Goal: Find contact information: Find contact information

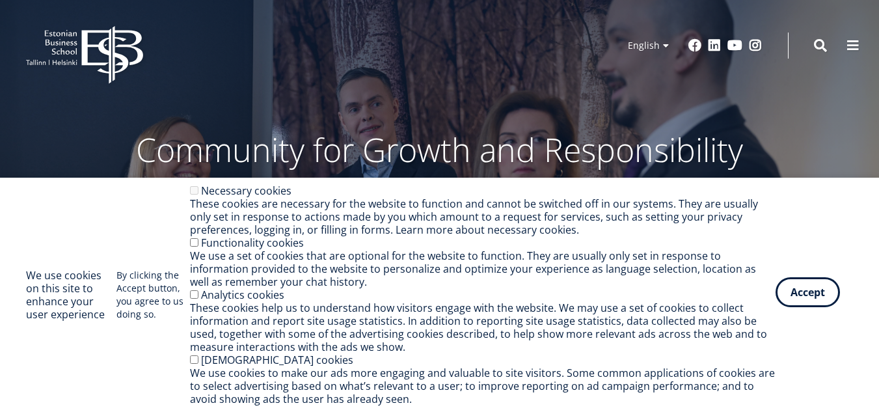
click at [803, 300] on button "Accept" at bounding box center [807, 292] width 64 height 30
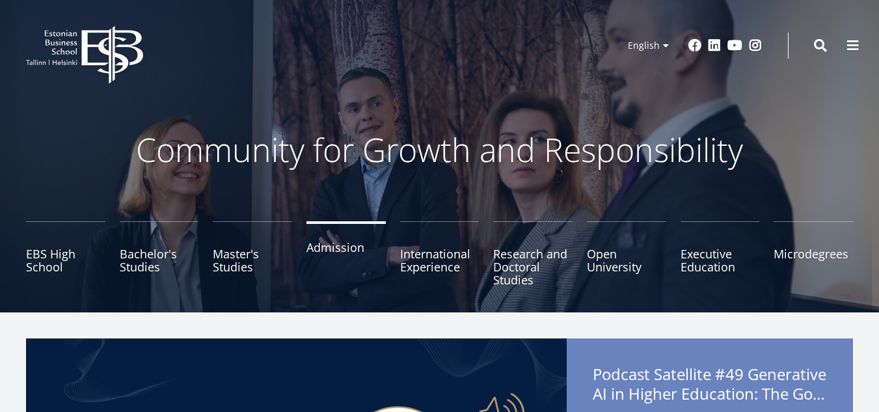
click at [330, 255] on link "Admission" at bounding box center [345, 253] width 79 height 65
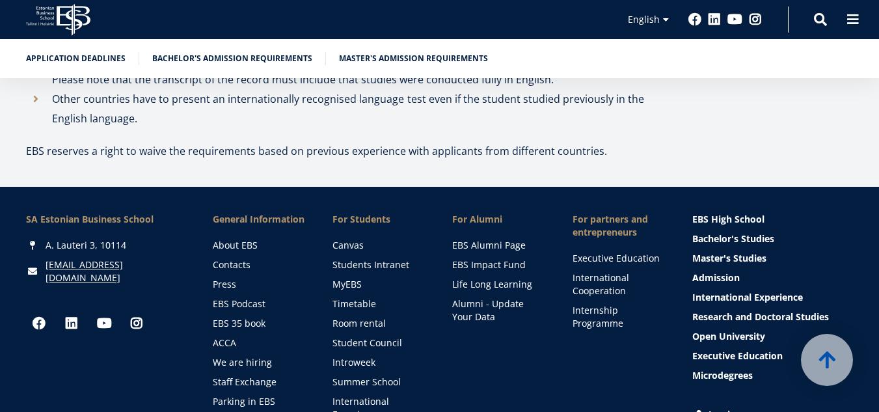
scroll to position [4420, 0]
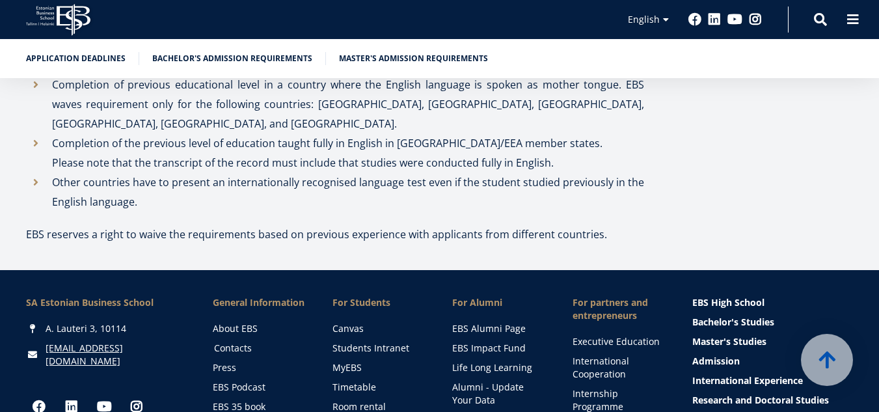
click at [241, 342] on link "Contacts" at bounding box center [261, 348] width 94 height 13
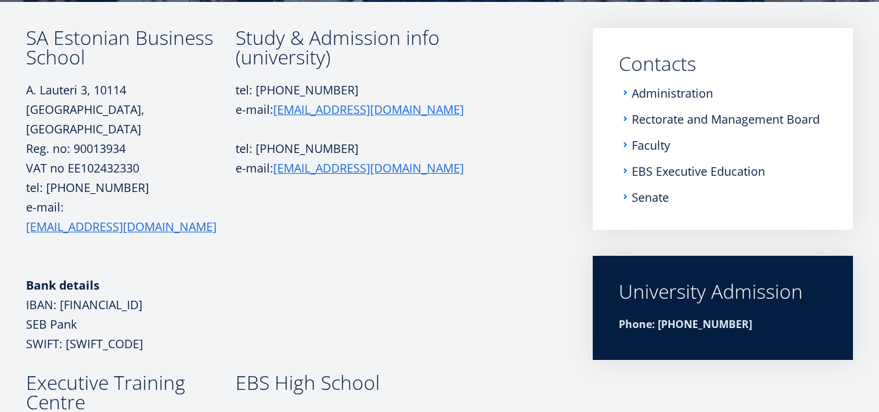
scroll to position [197, 0]
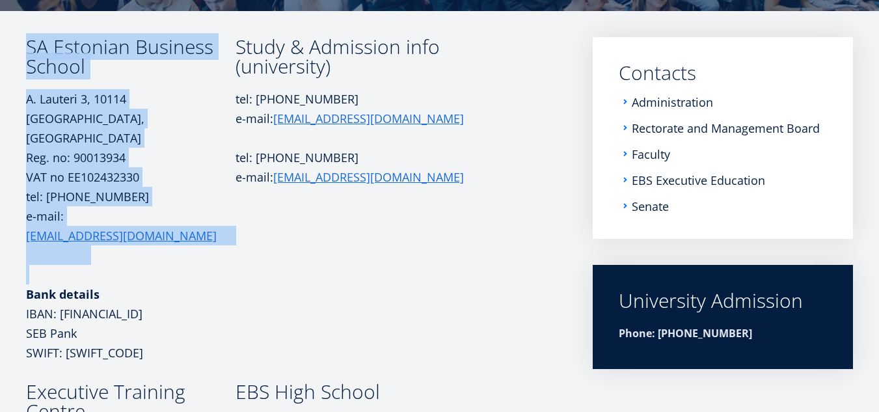
drag, startPoint x: 29, startPoint y: 49, endPoint x: 139, endPoint y: 211, distance: 196.1
click at [139, 211] on td "SA Estonian Business School A. Lauteri 3, 10114 Tallinn, Estonia Reg. no: 90013…" at bounding box center [130, 209] width 209 height 345
click at [68, 44] on h3 "SA Estonian Business School" at bounding box center [130, 56] width 209 height 39
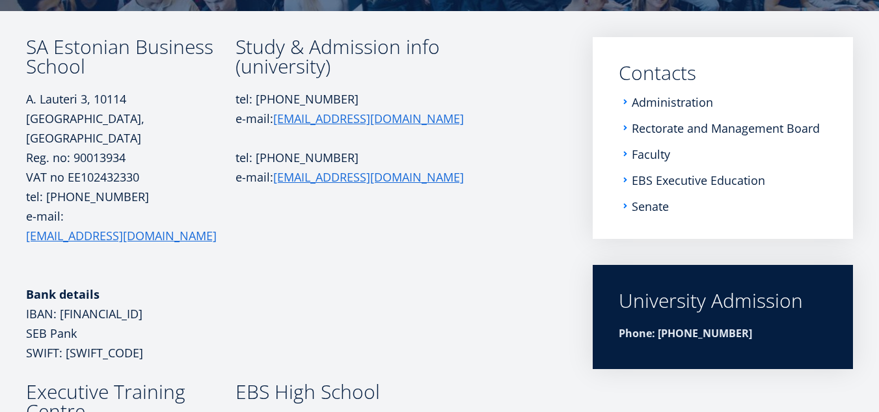
drag, startPoint x: 68, startPoint y: 44, endPoint x: 459, endPoint y: 228, distance: 431.2
click at [459, 228] on td "Study & Admission info (university) tel: +372 665 1325 e-mail: info@ebs.ee tel:…" at bounding box center [358, 209] width 247 height 345
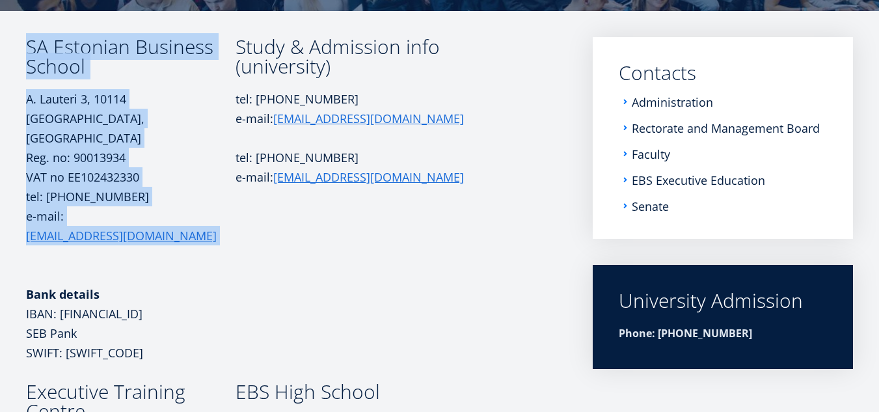
drag, startPoint x: 31, startPoint y: 49, endPoint x: 135, endPoint y: 203, distance: 185.8
click at [135, 203] on td "SA Estonian Business School A. Lauteri 3, 10114 Tallinn, Estonia Reg. no: 90013…" at bounding box center [130, 209] width 209 height 345
copy td "SA Estonian Business School A. Lauteri 3, 10114 Tallinn, Estonia Reg. no: 90013…"
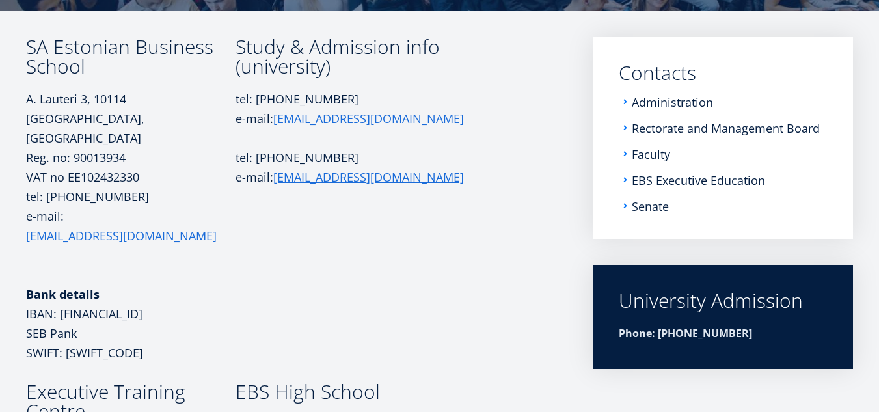
click at [338, 239] on td "Study & Admission info (university) tel: +372 665 1325 e-mail: info@ebs.ee tel:…" at bounding box center [358, 209] width 247 height 345
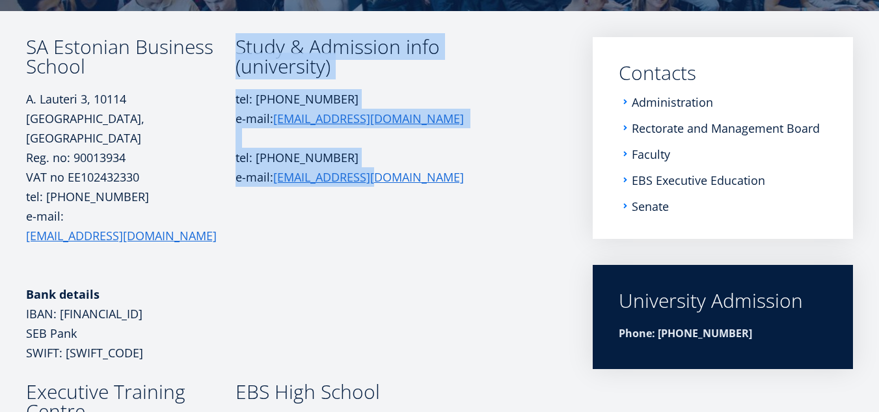
drag, startPoint x: 241, startPoint y: 51, endPoint x: 397, endPoint y: 194, distance: 211.8
click at [397, 194] on td "Study & Admission info (university) tel: +372 665 1325 e-mail: info@ebs.ee tel:…" at bounding box center [358, 209] width 247 height 345
copy td "Study & Admission info (university) tel: +372 665 1325 e-mail: info@ebs.ee tel:…"
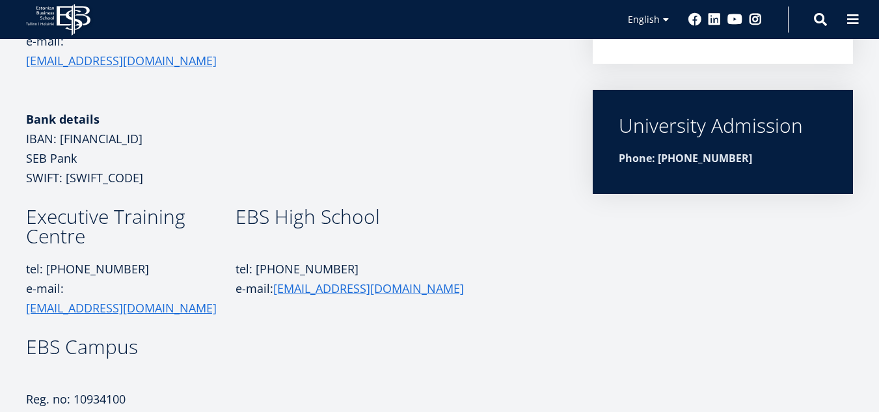
scroll to position [378, 0]
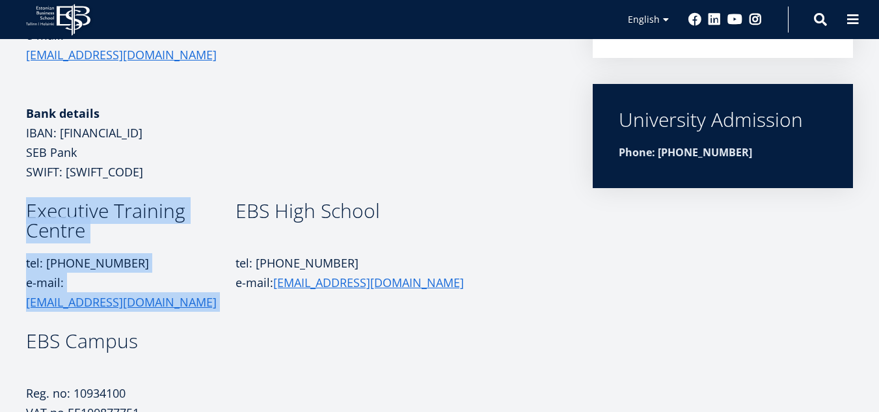
drag, startPoint x: 29, startPoint y: 150, endPoint x: 167, endPoint y: 222, distance: 155.7
click at [167, 222] on td "Executive Training Centre tel: +372 665 1323 e-mail: koolitus@ebs.ee" at bounding box center [130, 266] width 209 height 130
copy td "Executive Training Centre tel: +372 665 1323 e-mail: koolitus@ebs.ee"
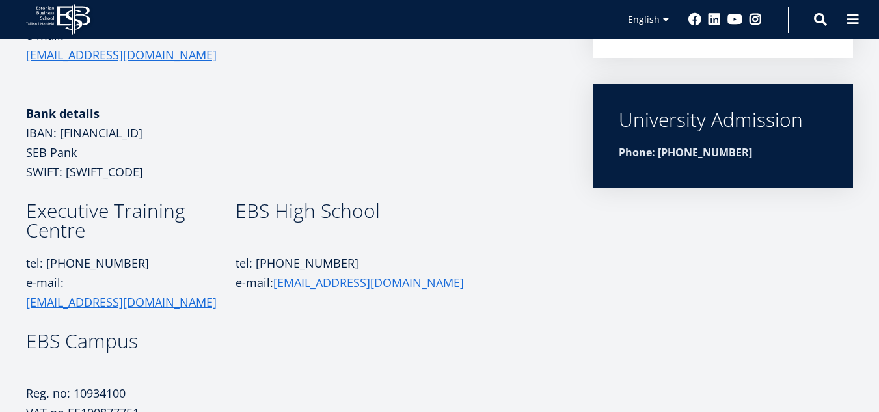
click at [297, 331] on td at bounding box center [358, 396] width 247 height 130
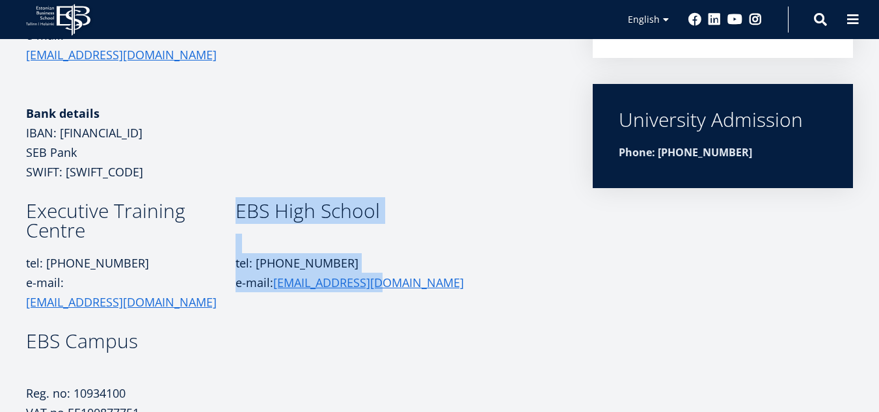
drag, startPoint x: 240, startPoint y: 156, endPoint x: 400, endPoint y: 222, distance: 173.0
click at [400, 222] on td "EBS High School tel: +372 665 1384 e-mail: gymnaasium@ebs.ee" at bounding box center [358, 266] width 247 height 130
copy td "EBS High School tel: +372 665 1384 e-mail: gymnaasium@ebs.ee"
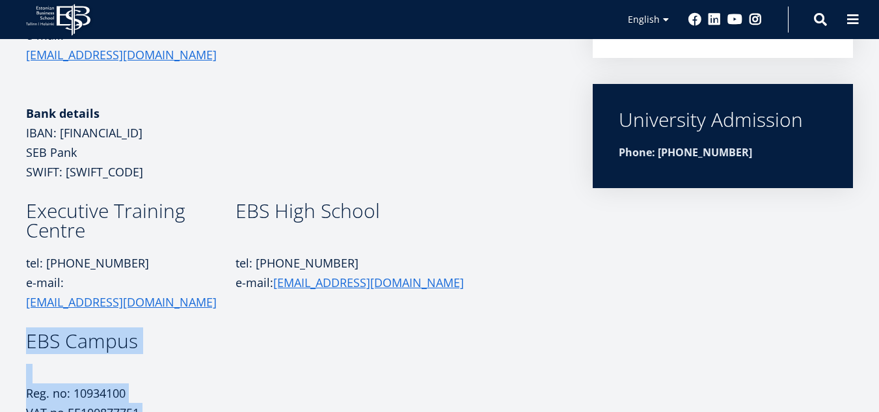
drag, startPoint x: 27, startPoint y: 267, endPoint x: 161, endPoint y: 355, distance: 159.3
click at [161, 355] on td "EBS Campus Reg. no: 10934100 VAT no EE100877751 e-mail: campus@ebs.ee" at bounding box center [130, 396] width 209 height 130
copy td "EBS Campus Reg. no: 10934100 VAT no EE100877751 e-mail: campus@ebs.ee"
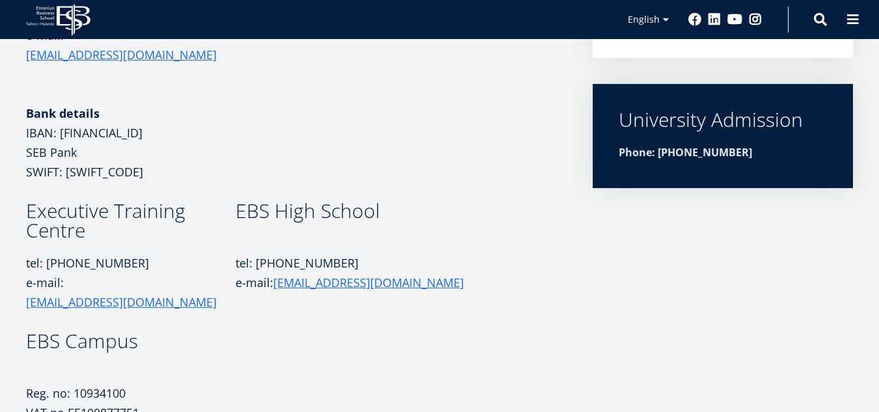
click at [248, 349] on td at bounding box center [358, 396] width 247 height 130
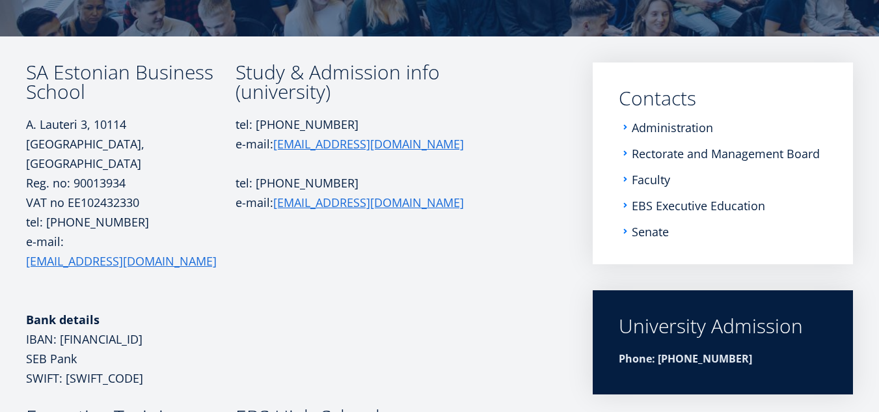
scroll to position [161, 0]
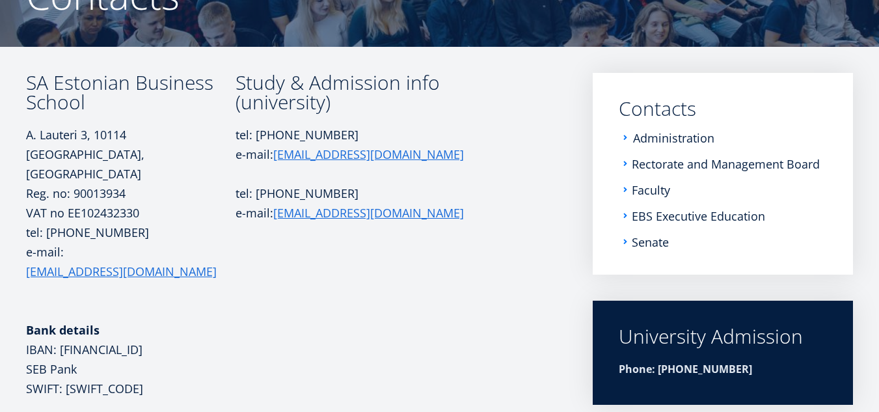
click at [660, 140] on link "Administration" at bounding box center [673, 137] width 81 height 13
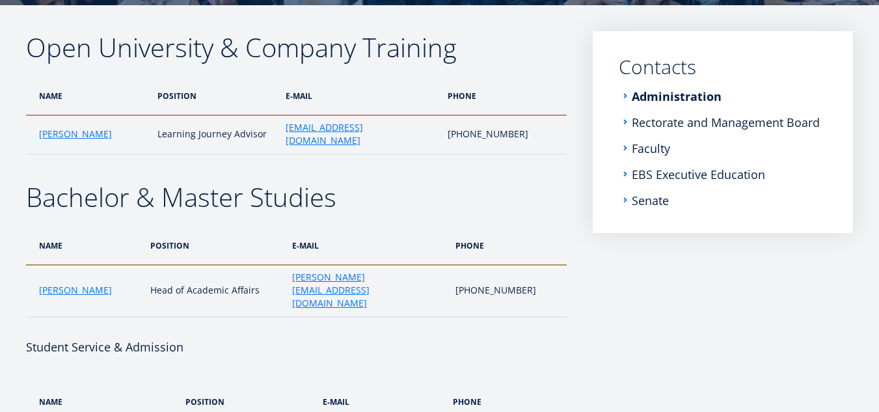
scroll to position [212, 0]
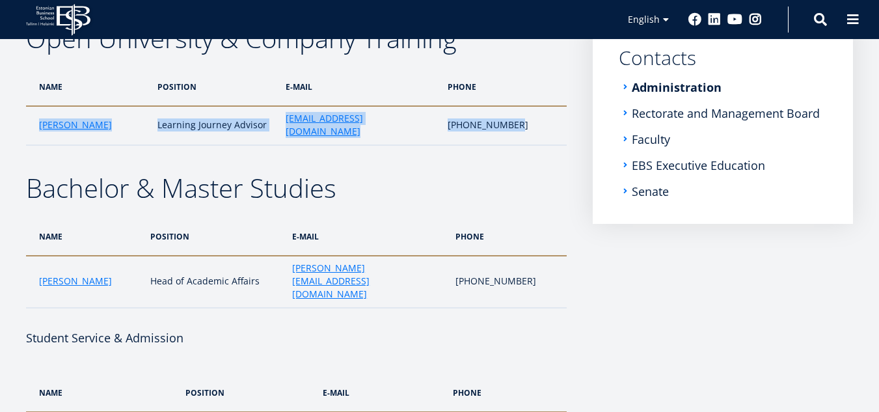
drag, startPoint x: 29, startPoint y: 116, endPoint x: 547, endPoint y: 117, distance: 517.8
click at [547, 117] on tr "Kadri Osula Learning Journey Advisor kadri.osula@ebs.ee +372 665 1386" at bounding box center [296, 125] width 541 height 39
copy tr "Kadri Osula Learning Journey Advisor kadri.osula@ebs.ee +372 665 1386"
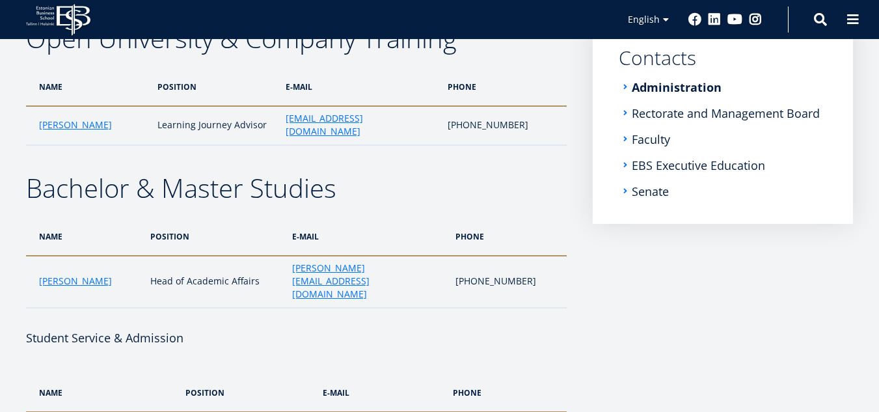
drag, startPoint x: 21, startPoint y: 252, endPoint x: 143, endPoint y: 247, distance: 121.8
click at [81, 118] on link "Kadri Osula" at bounding box center [75, 124] width 73 height 13
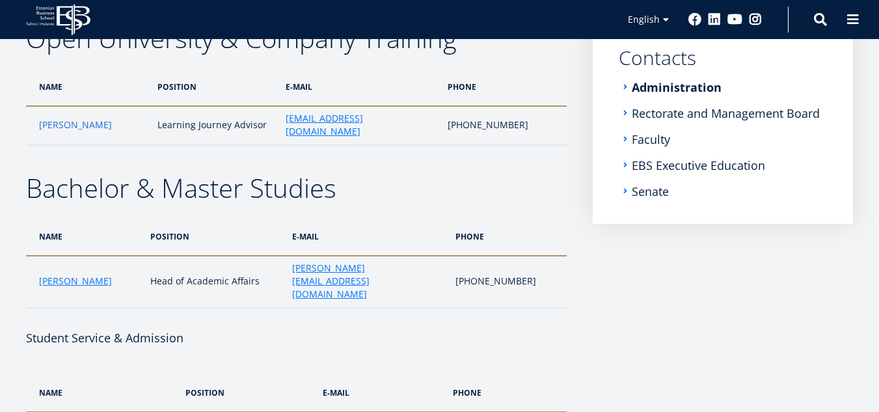
click at [76, 118] on link "Kadri Osula" at bounding box center [75, 124] width 73 height 13
click at [80, 275] on link "Monika Siiraki" at bounding box center [75, 281] width 73 height 13
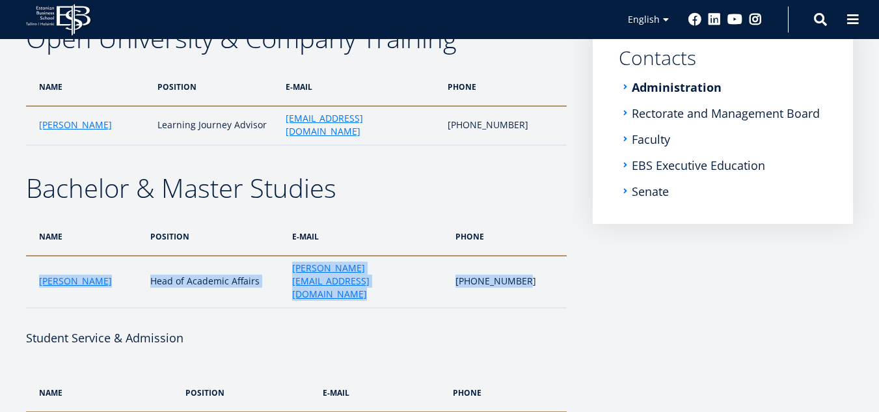
drag, startPoint x: 34, startPoint y: 250, endPoint x: 545, endPoint y: 254, distance: 510.6
click at [545, 256] on tr "Monika Siiraki Head of Academic Affairs monika.siiraki@ebs.ee +372 665 1377" at bounding box center [296, 282] width 541 height 52
copy tr "Monika Siiraki Head of Academic Affairs monika.siiraki@ebs.ee +372 665 1377"
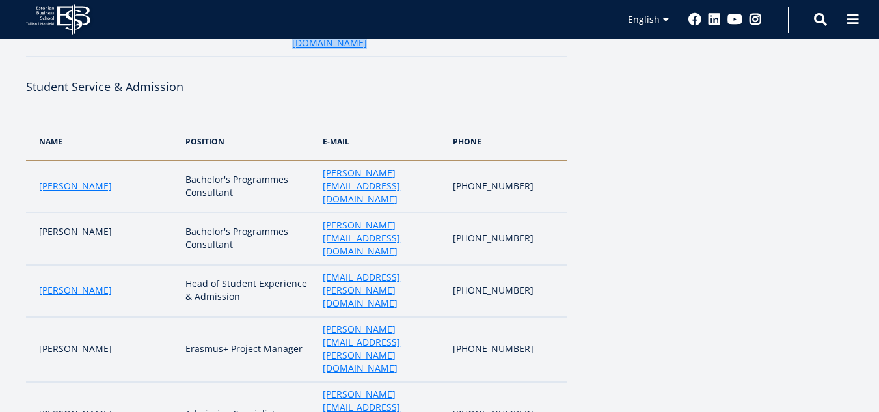
scroll to position [468, 0]
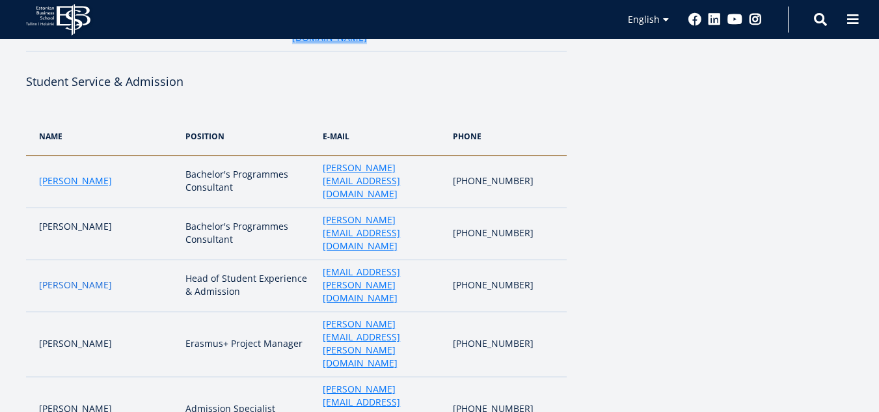
click at [53, 278] on link "Liina Reimann" at bounding box center [75, 284] width 73 height 13
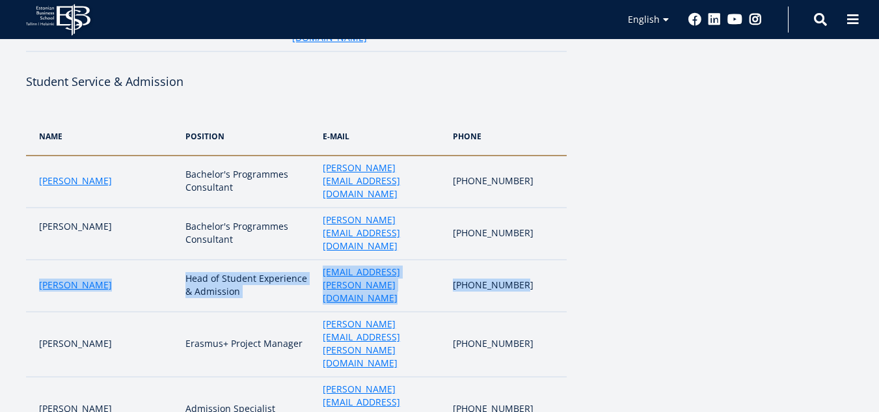
drag, startPoint x: 27, startPoint y: 216, endPoint x: 560, endPoint y: 204, distance: 532.9
click at [560, 260] on tr "Liina Reimann Head of Student Experience & Admission liina.reimann@ebs.ee +372 …" at bounding box center [296, 286] width 541 height 52
copy tr "Liina Reimann Head of Student Experience & Admission liina.reimann@ebs.ee +372 …"
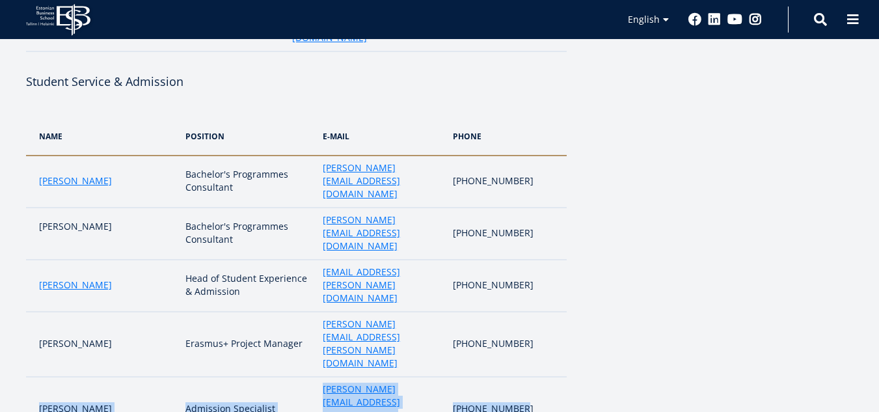
drag, startPoint x: 39, startPoint y: 271, endPoint x: 545, endPoint y: 275, distance: 506.1
click at [545, 377] on tr "Birgitta Mölder Admission Specialist birgitta.molder@ebs.ee +372 665 1340" at bounding box center [296, 409] width 541 height 65
copy tr "Birgitta Mölder Admission Specialist birgitta.molder@ebs.ee +372 665 1340"
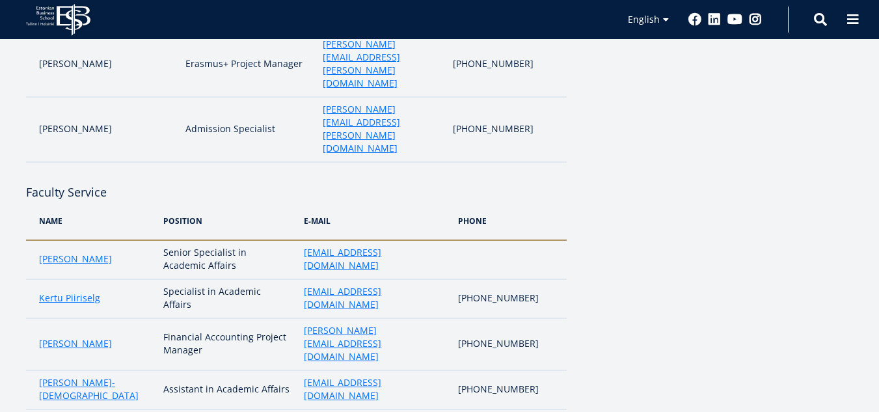
scroll to position [736, 0]
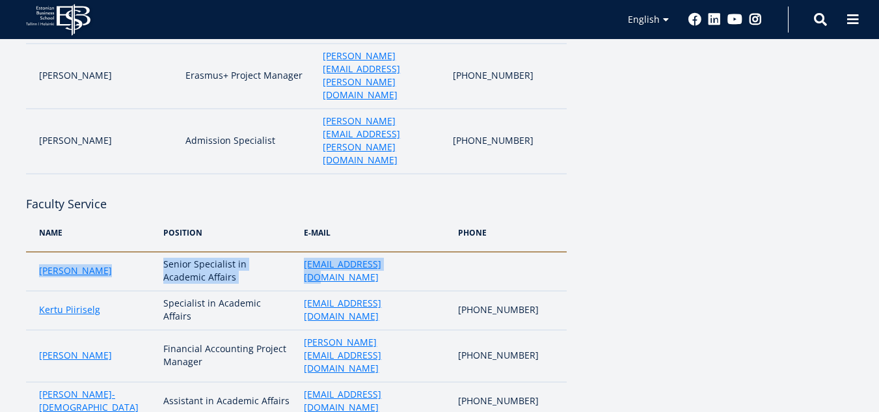
drag, startPoint x: 28, startPoint y: 116, endPoint x: 422, endPoint y: 116, distance: 393.5
click at [422, 252] on tr "Anu Sõeruer Senior Specialist in Academic Affairs anu.soeruer@ebs.ee" at bounding box center [296, 271] width 541 height 39
copy tr "Anu Sõeruer Senior Specialist in Academic Affairs anu.soeruer@ebs.ee"
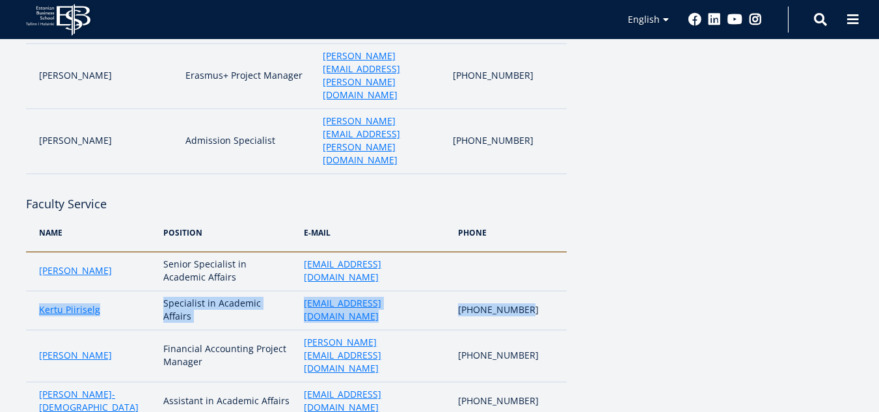
drag, startPoint x: 27, startPoint y: 148, endPoint x: 558, endPoint y: 150, distance: 530.8
click at [558, 291] on tr "Kertu Piiriselg Specialist in Academic Affairs kertu.piiriselg@ebs.ee +372 665 …" at bounding box center [296, 310] width 541 height 39
copy tr "Kertu Piiriselg Specialist in Academic Affairs kertu.piiriselg@ebs.ee +372 665 …"
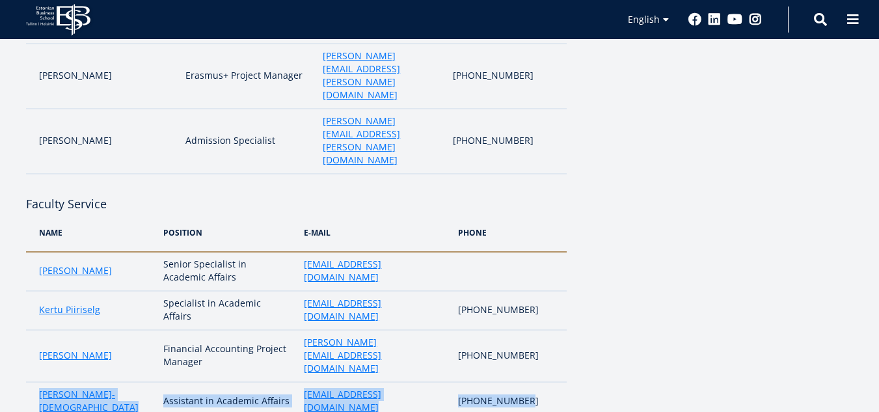
drag, startPoint x: 38, startPoint y: 210, endPoint x: 548, endPoint y: 217, distance: 509.4
click at [548, 382] on tr "Kersti Lundver-Jööts Assistant in Academic Affairs kersti.lundver@ebs.ee +372 6…" at bounding box center [296, 401] width 541 height 39
copy tr "Kersti Lundver-Jööts Assistant in Academic Affairs kersti.lundver@ebs.ee +372 6…"
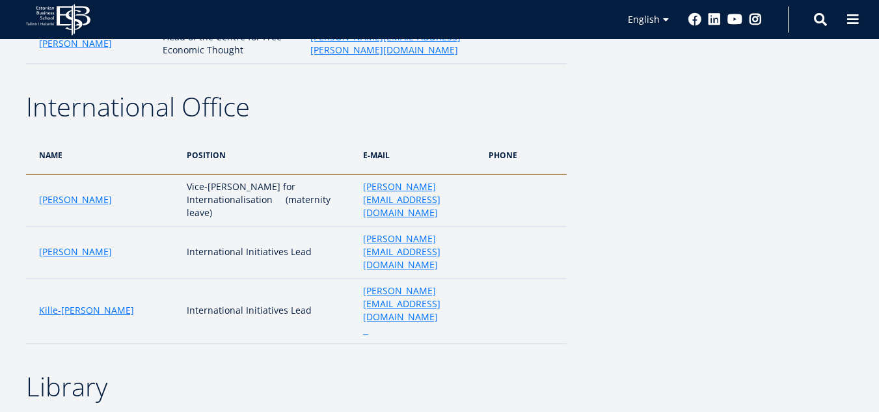
scroll to position [2035, 0]
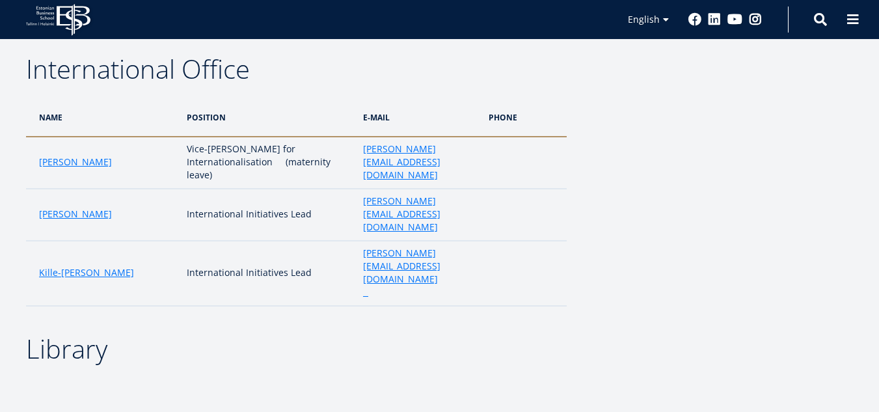
scroll to position [2035, 0]
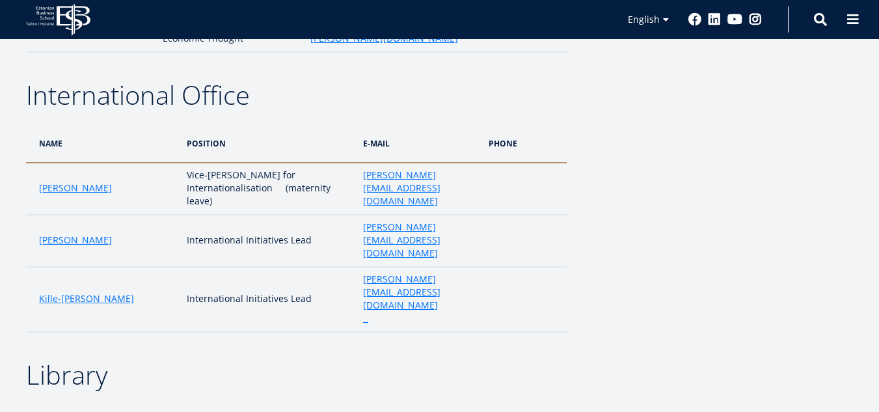
drag, startPoint x: 34, startPoint y: 124, endPoint x: 543, endPoint y: 124, distance: 508.7
copy tr "Kristi Eberhart Information Specialist kristi.eberhart@ebs.ee +372 6651 307"
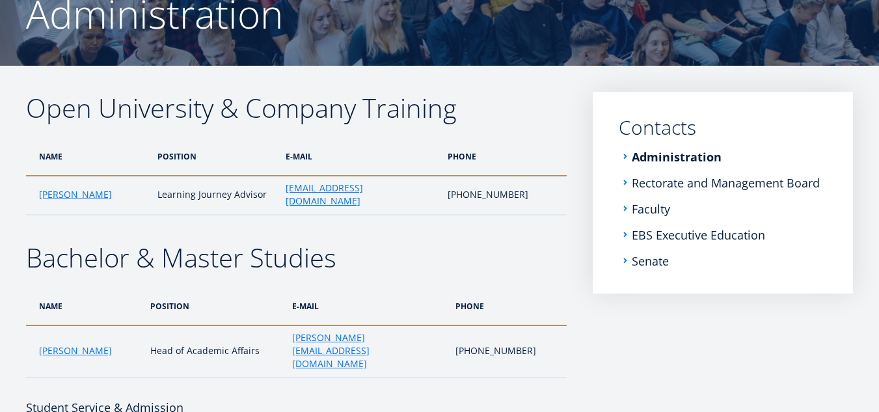
scroll to position [125, 0]
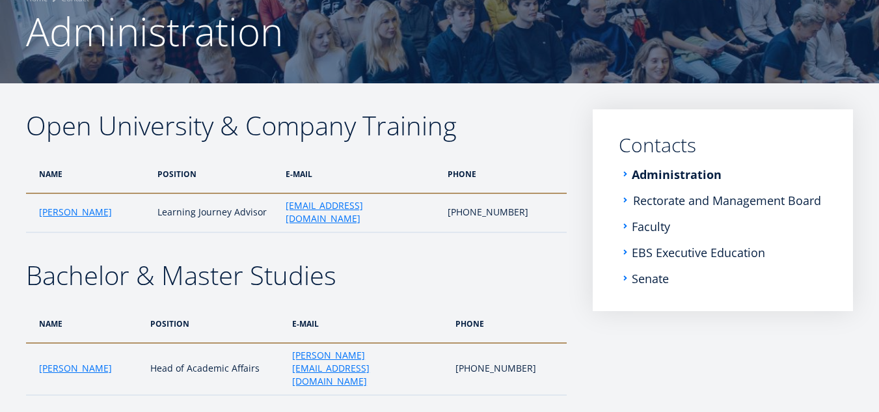
click at [799, 205] on link "Rectorate and Management Board" at bounding box center [727, 200] width 188 height 13
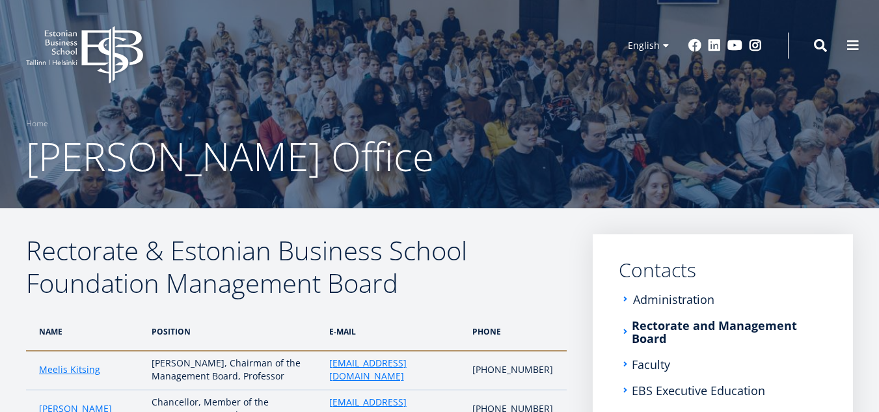
click at [676, 298] on link "Administration" at bounding box center [673, 299] width 81 height 13
